Goal: Task Accomplishment & Management: Complete application form

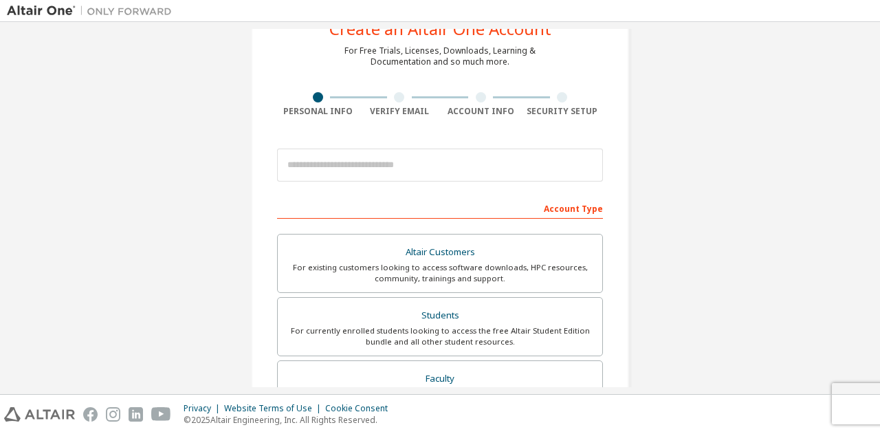
scroll to position [138, 0]
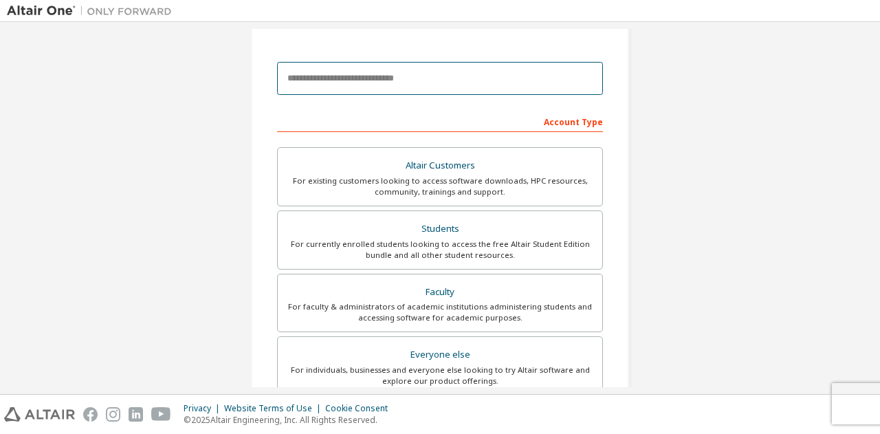
click at [297, 84] on input "email" at bounding box center [440, 78] width 326 height 33
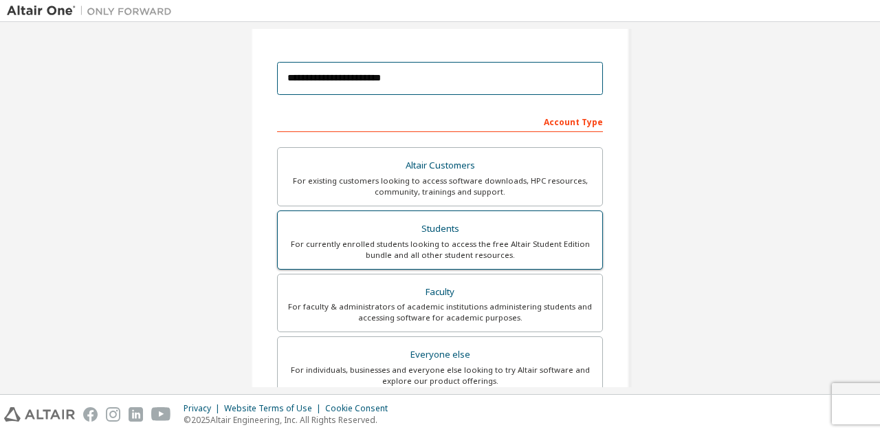
type input "**********"
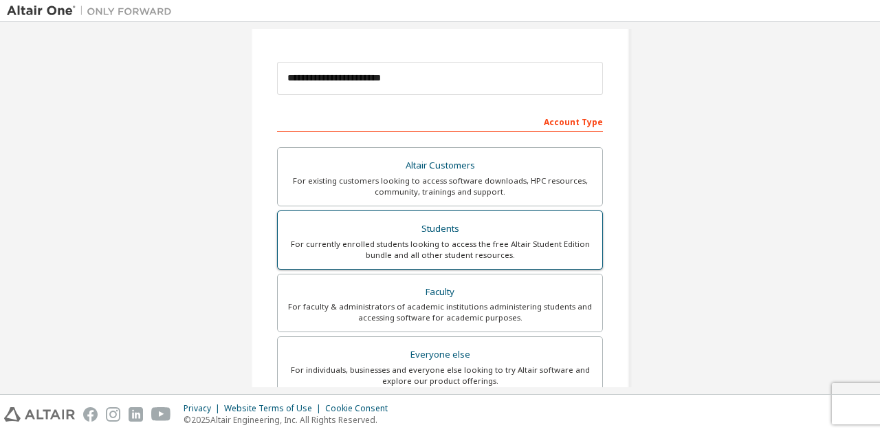
drag, startPoint x: 501, startPoint y: 229, endPoint x: 501, endPoint y: 220, distance: 8.9
click at [501, 220] on div "Students" at bounding box center [440, 228] width 308 height 19
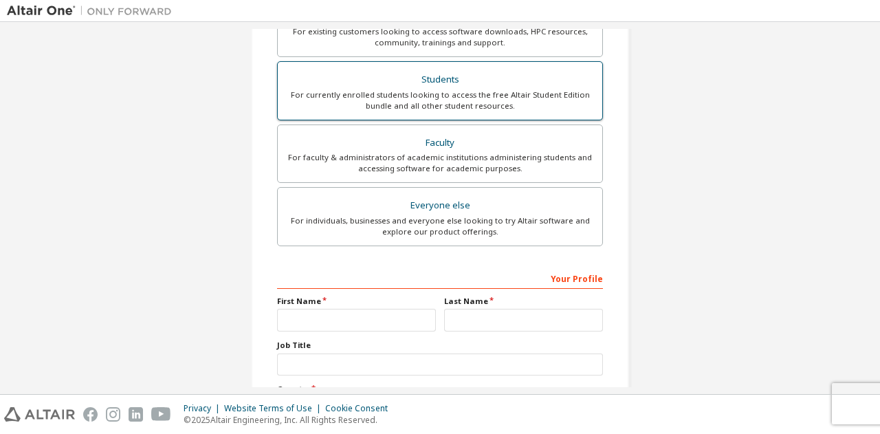
scroll to position [410, 0]
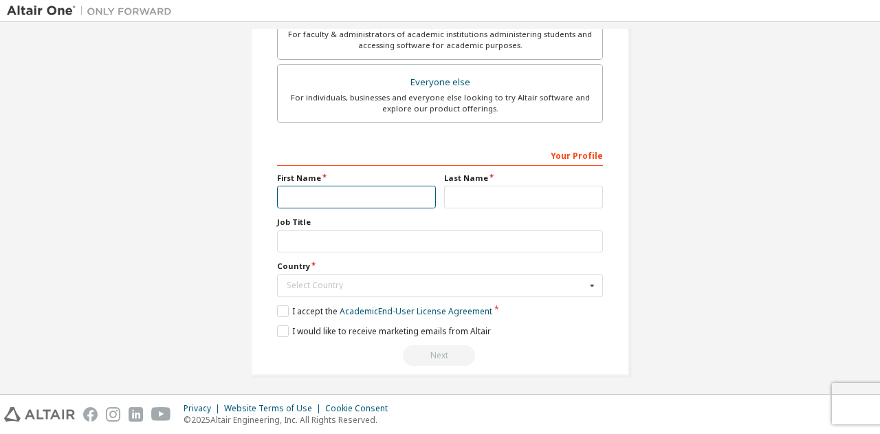
click at [294, 191] on input "text" at bounding box center [356, 197] width 159 height 23
type input "*"
type input "**"
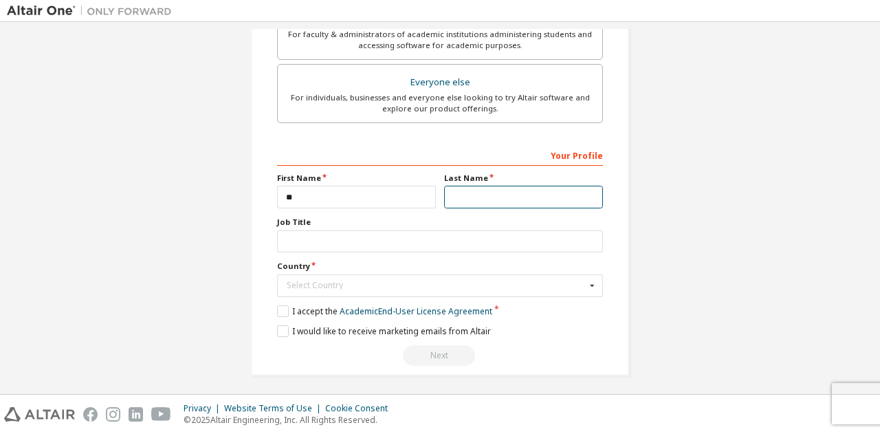
click at [461, 189] on input "text" at bounding box center [523, 197] width 159 height 23
type input "**"
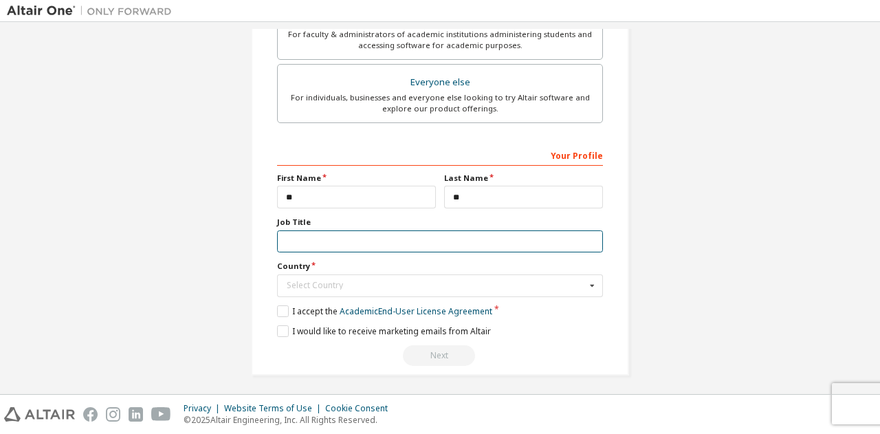
click at [293, 243] on input "text" at bounding box center [440, 241] width 326 height 23
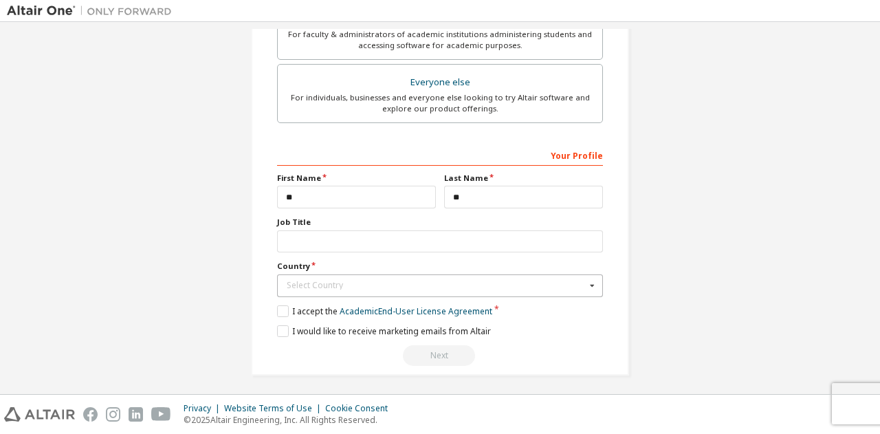
click at [343, 281] on div "Select Country" at bounding box center [436, 285] width 299 height 8
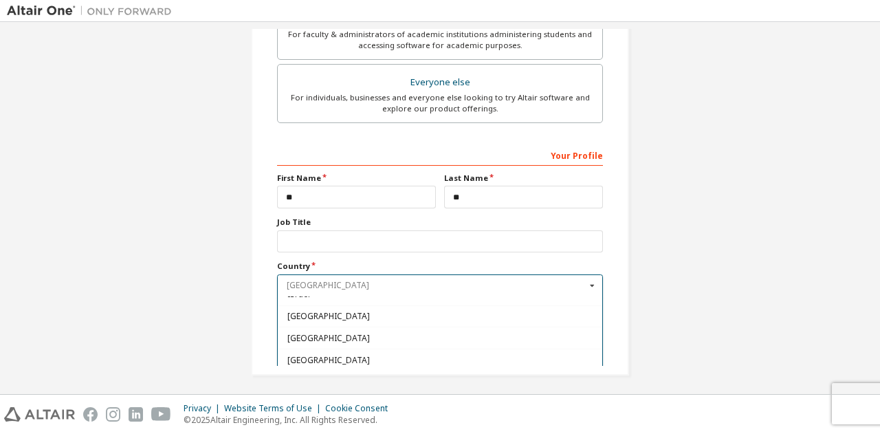
scroll to position [2270, 0]
drag, startPoint x: 323, startPoint y: 354, endPoint x: 315, endPoint y: 354, distance: 8.3
click at [315, 377] on span "[GEOGRAPHIC_DATA]" at bounding box center [441, 381] width 306 height 8
type input "***"
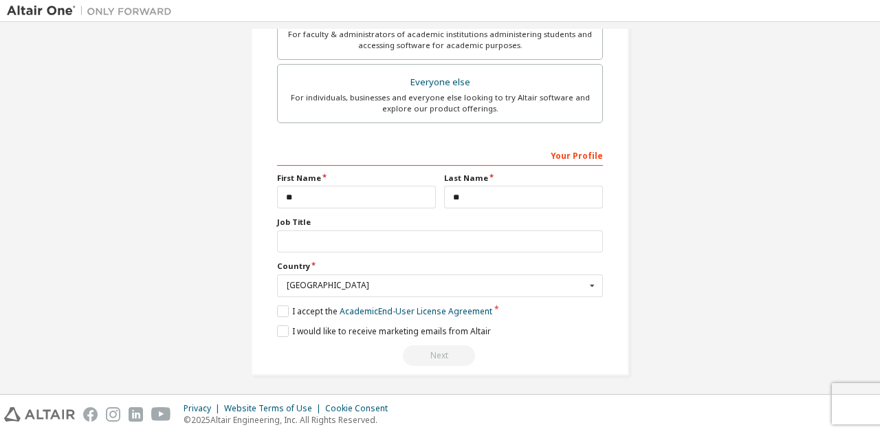
click at [246, 218] on div "**********" at bounding box center [440, 5] width 411 height 773
click at [278, 309] on label "I accept the Academic End-User License Agreement" at bounding box center [384, 311] width 215 height 12
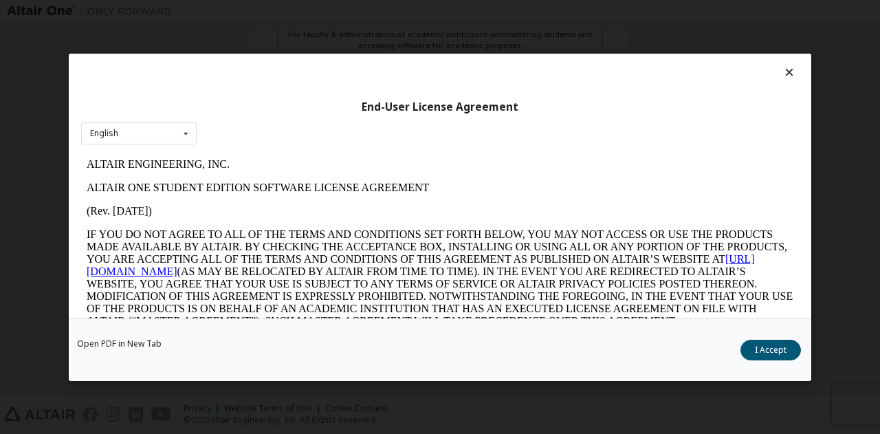
scroll to position [0, 0]
click at [764, 353] on button "I Accept" at bounding box center [771, 349] width 61 height 21
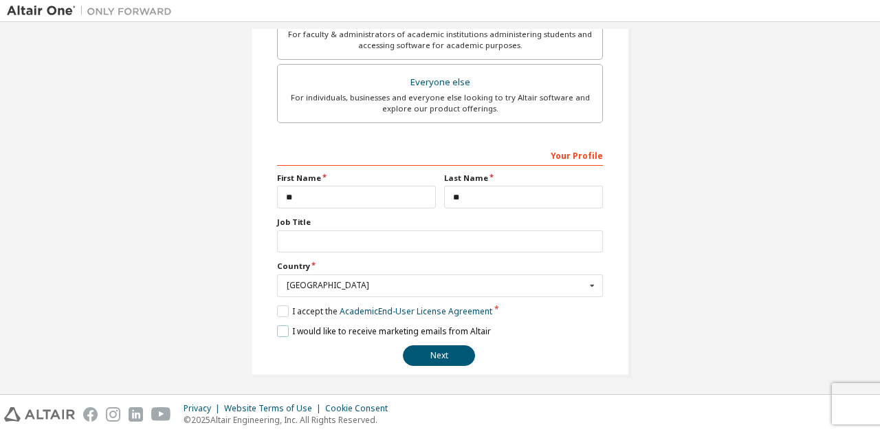
click at [283, 329] on label "I would like to receive marketing emails from Altair" at bounding box center [384, 331] width 214 height 12
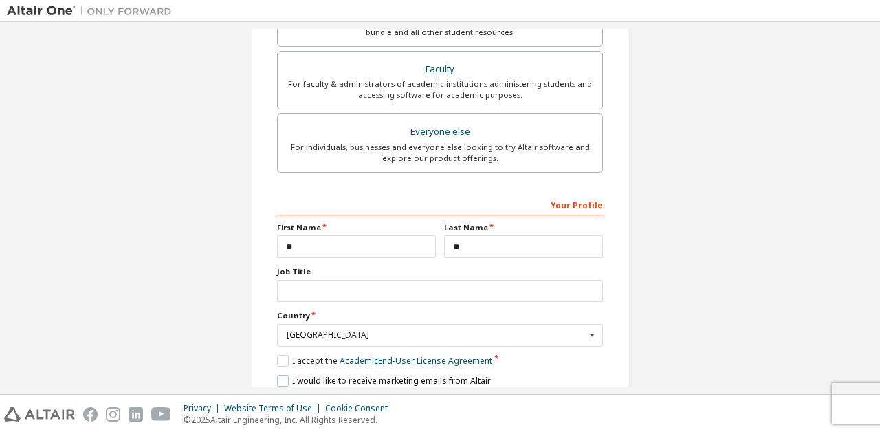
scroll to position [410, 0]
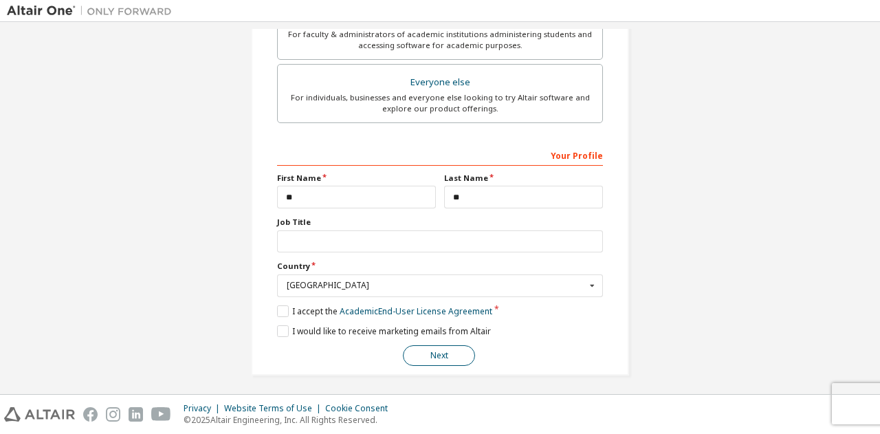
click at [431, 352] on button "Next" at bounding box center [439, 355] width 72 height 21
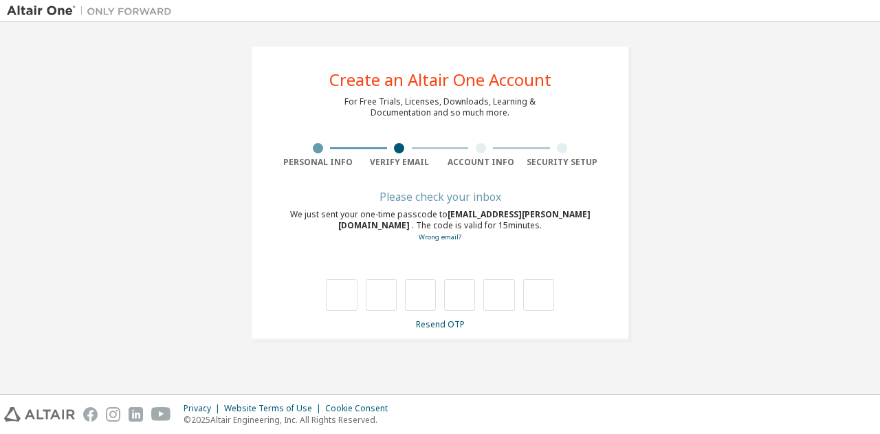
click at [286, 253] on div at bounding box center [440, 281] width 326 height 60
click at [333, 299] on input "text" at bounding box center [341, 295] width 31 height 32
click at [385, 298] on input "text" at bounding box center [381, 295] width 31 height 32
click at [348, 296] on input "text" at bounding box center [341, 295] width 31 height 32
type input "*"
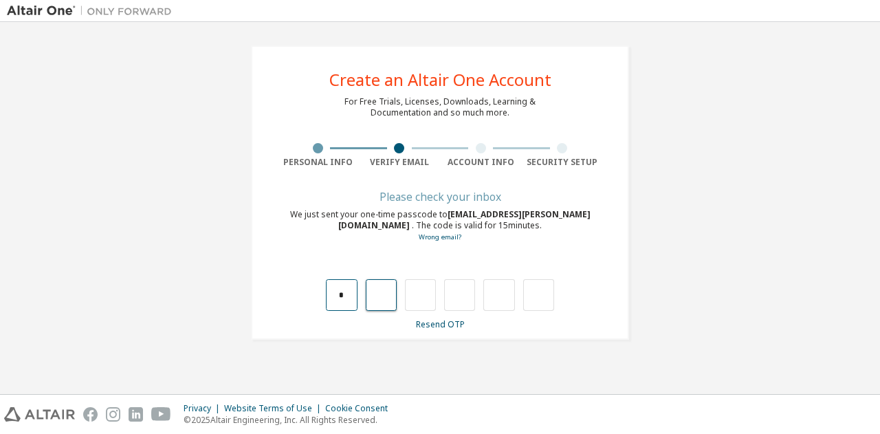
type input "*"
